Goal: Check status: Check status

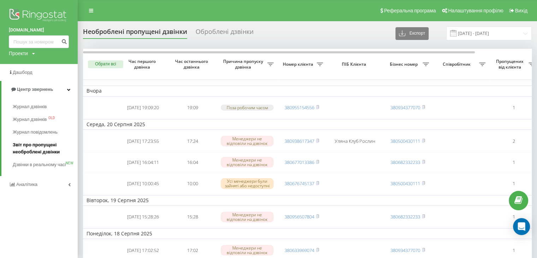
click at [31, 142] on span "Звіт про пропущені необроблені дзвінки" at bounding box center [43, 148] width 61 height 14
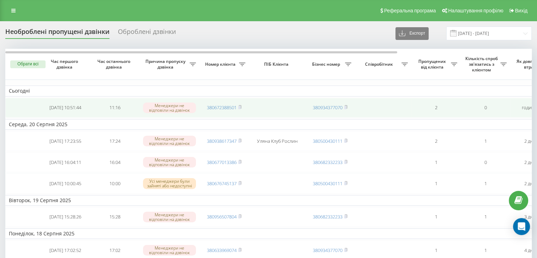
click at [243, 107] on td "380672388501" at bounding box center [223, 108] width 49 height 20
click at [243, 106] on td "380672388501" at bounding box center [223, 108] width 49 height 20
click at [241, 106] on icon at bounding box center [240, 106] width 2 height 3
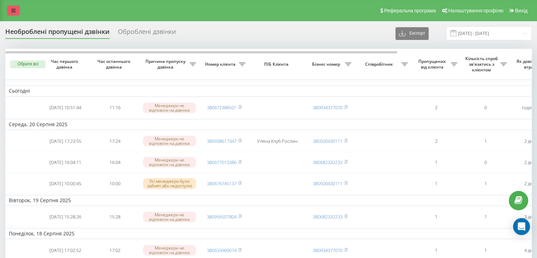
click at [11, 11] on link at bounding box center [13, 11] width 13 height 10
